Goal: Task Accomplishment & Management: Complete application form

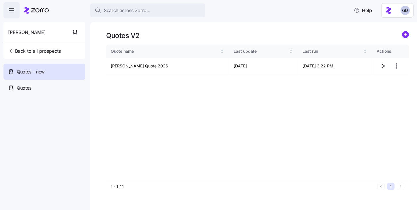
click at [141, 13] on span "Search across Zorro..." at bounding box center [127, 10] width 47 height 7
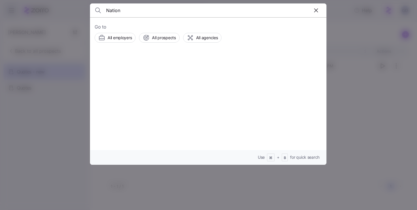
type input "Nationa"
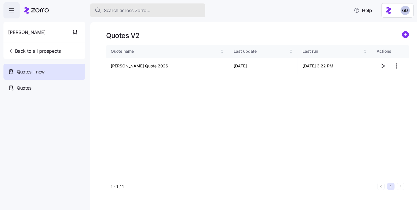
click at [125, 15] on button "Search across Zorro..." at bounding box center [147, 10] width 115 height 14
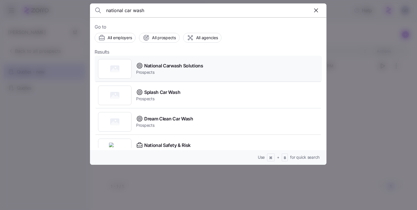
type input "national car wash"
click at [172, 67] on span "National Carwash Solutions" at bounding box center [173, 65] width 59 height 7
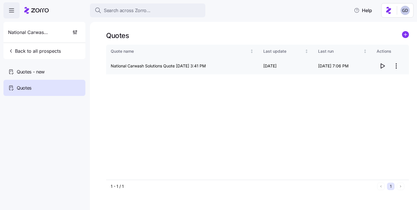
click at [395, 69] on html "Search across Zorro... Help National Carwash Solutions Back to all prospects Qu…" at bounding box center [208, 103] width 417 height 207
click at [375, 80] on div "Edit quote" at bounding box center [373, 80] width 53 height 9
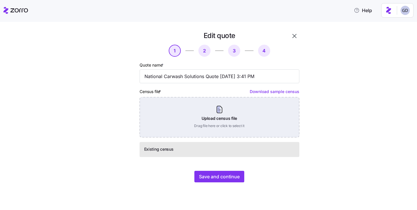
click at [217, 110] on div "Upload census file Drag file here or click to select it" at bounding box center [220, 117] width 160 height 40
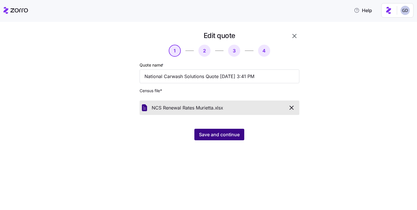
click at [231, 136] on span "Save and continue" at bounding box center [219, 134] width 41 height 7
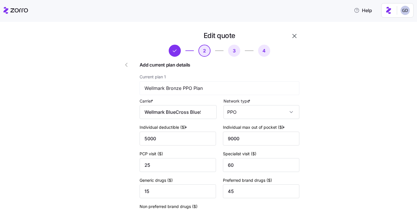
type input "Wellmark"
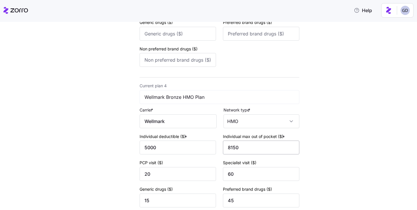
scroll to position [576, 0]
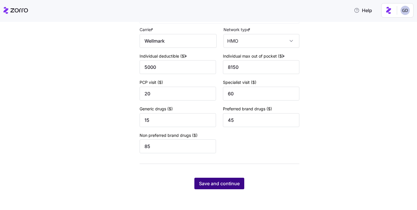
click at [217, 187] on span "Save and continue" at bounding box center [219, 183] width 41 height 7
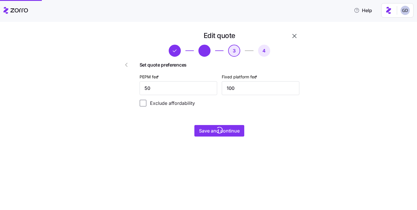
scroll to position [0, 0]
click at [183, 90] on input "50" at bounding box center [179, 88] width 78 height 14
type input "48"
click at [224, 134] on span "Save and continue" at bounding box center [219, 130] width 41 height 7
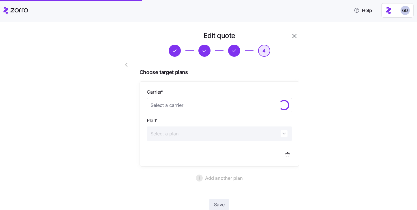
scroll to position [38, 0]
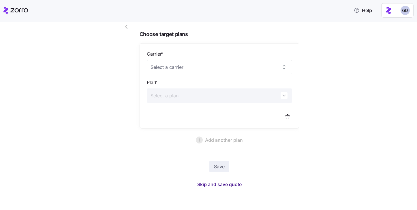
click at [236, 182] on span "Skip and save quote" at bounding box center [219, 184] width 44 height 7
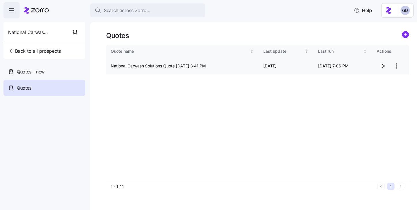
click at [381, 66] on icon "button" at bounding box center [382, 66] width 7 height 7
click at [27, 74] on span "Quotes - new" at bounding box center [31, 71] width 28 height 7
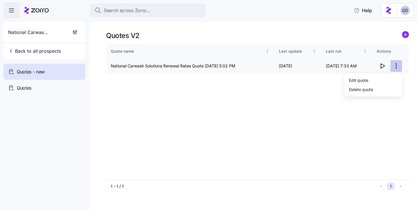
click at [393, 68] on html "Search across Zorro... Help National Carwash Solutions Back to all prospects Qu…" at bounding box center [208, 103] width 417 height 207
click at [372, 78] on div "Edit quote" at bounding box center [373, 80] width 53 height 9
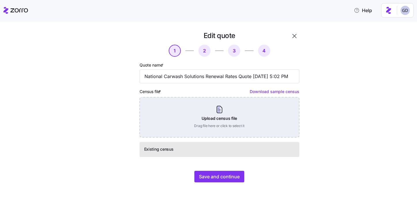
click at [215, 114] on div "Upload census file Drag file here or click to select it" at bounding box center [220, 117] width 160 height 40
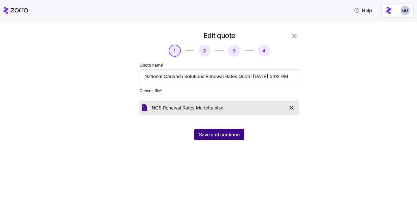
click at [217, 131] on button "Save and continue" at bounding box center [219, 135] width 50 height 12
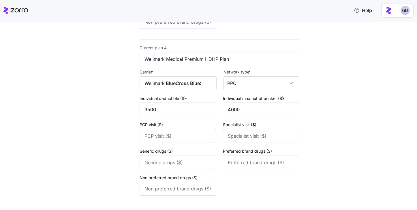
scroll to position [576, 0]
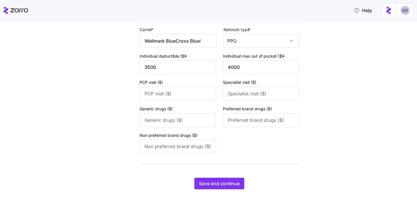
type input "Wellmark"
click at [203, 184] on span "Save and continue" at bounding box center [219, 183] width 41 height 7
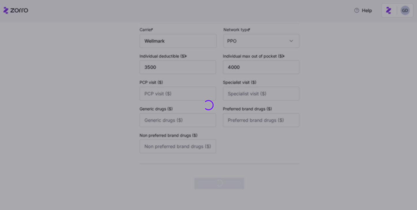
scroll to position [0, 0]
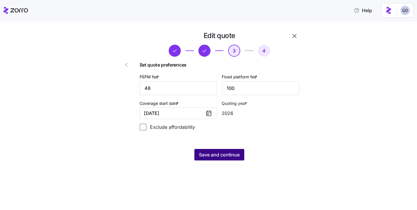
click at [210, 157] on span "Save and continue" at bounding box center [219, 154] width 41 height 7
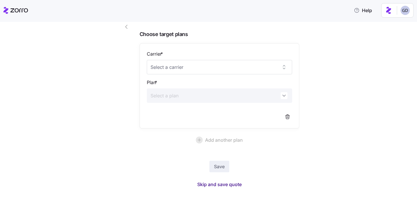
click at [224, 185] on span "Skip and save quote" at bounding box center [219, 184] width 44 height 7
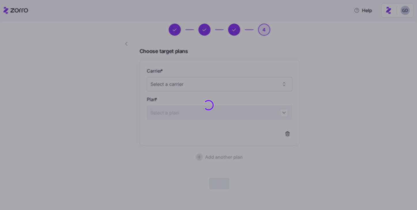
scroll to position [21, 0]
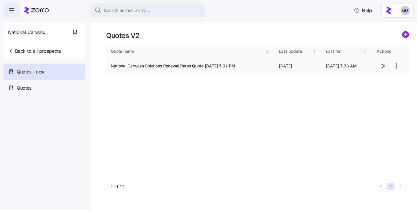
click at [382, 66] on icon "button" at bounding box center [382, 66] width 7 height 7
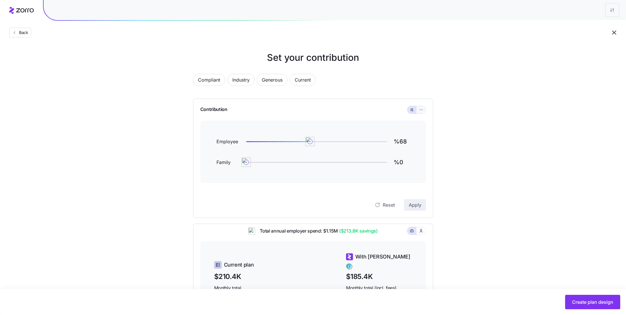
click at [421, 112] on button "button" at bounding box center [420, 109] width 9 height 7
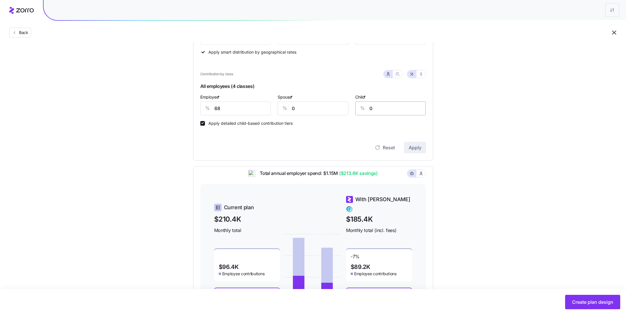
scroll to position [108, 0]
click at [399, 78] on button "button" at bounding box center [397, 74] width 9 height 7
type input "34"
type input "39"
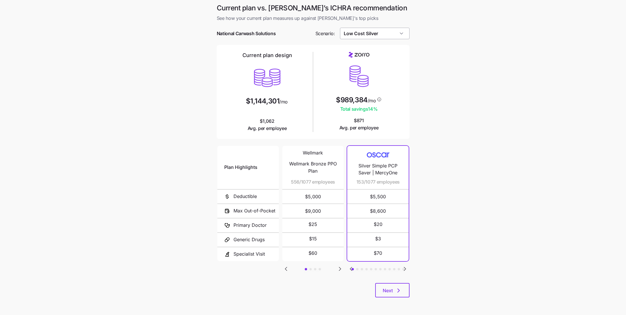
click at [386, 32] on input "Low Cost Silver" at bounding box center [375, 34] width 70 height 12
click at [463, 85] on main "Current plan vs. [PERSON_NAME]’s ICHRA recommendation See how your current plan…" at bounding box center [313, 157] width 626 height 315
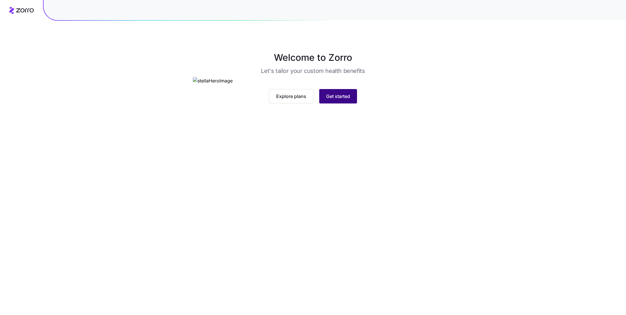
click at [348, 100] on span "Get started" at bounding box center [338, 96] width 24 height 7
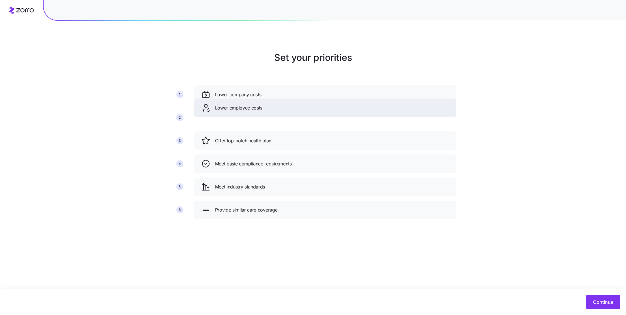
drag, startPoint x: 261, startPoint y: 138, endPoint x: 261, endPoint y: 104, distance: 33.2
click at [261, 104] on span "Lower employee costs" at bounding box center [239, 107] width 48 height 7
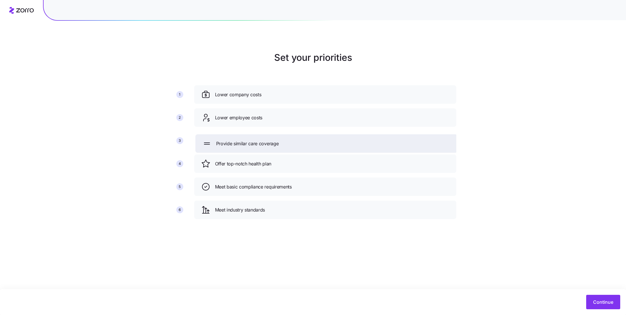
drag, startPoint x: 250, startPoint y: 210, endPoint x: 252, endPoint y: 141, distance: 68.4
click at [252, 141] on span "Provide similar care coverage" at bounding box center [247, 143] width 63 height 7
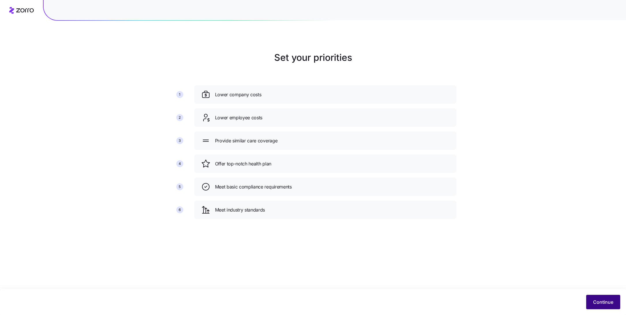
click at [604, 303] on span "Continue" at bounding box center [603, 302] width 20 height 7
click at [598, 297] on button "Continue" at bounding box center [603, 302] width 34 height 14
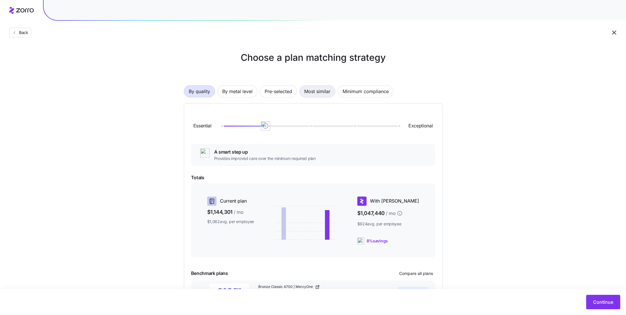
click at [310, 89] on span "Most similar" at bounding box center [317, 92] width 26 height 12
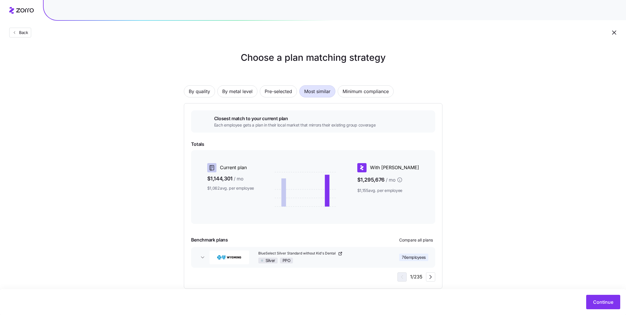
scroll to position [10, 0]
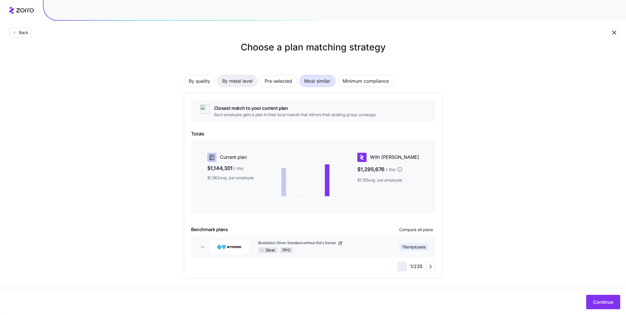
click at [244, 78] on span "By metal level" at bounding box center [237, 81] width 30 height 12
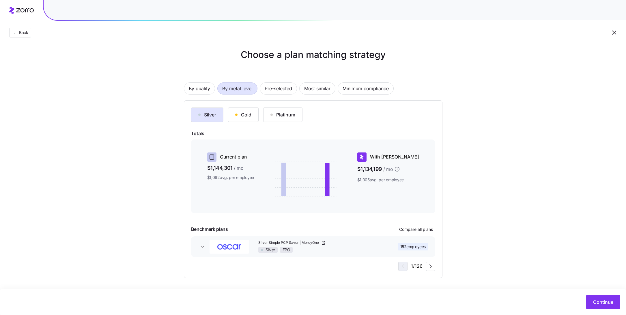
scroll to position [3, 0]
click at [207, 90] on span "By quality" at bounding box center [199, 89] width 21 height 12
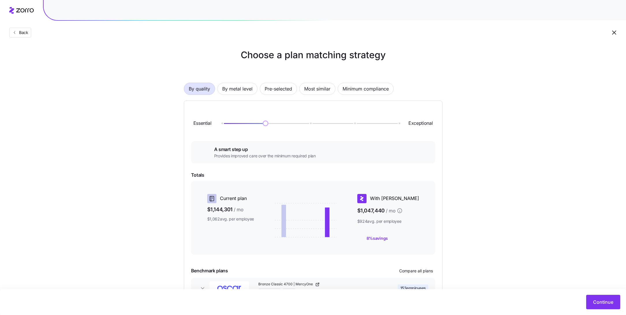
scroll to position [44, 0]
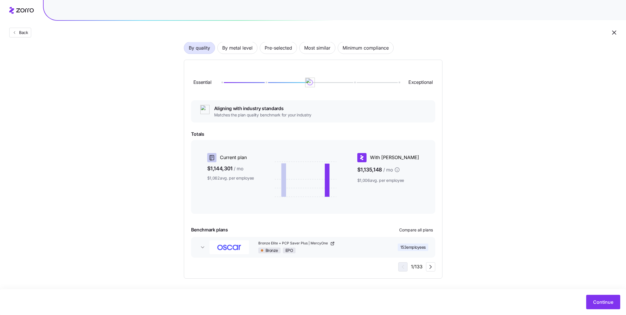
drag, startPoint x: 285, startPoint y: 84, endPoint x: 307, endPoint y: 84, distance: 22.2
click at [307, 84] on img at bounding box center [310, 83] width 10 height 10
drag, startPoint x: 308, startPoint y: 82, endPoint x: 264, endPoint y: 82, distance: 43.6
click at [264, 82] on img at bounding box center [265, 83] width 10 height 10
click at [602, 306] on button "Continue" at bounding box center [603, 302] width 34 height 14
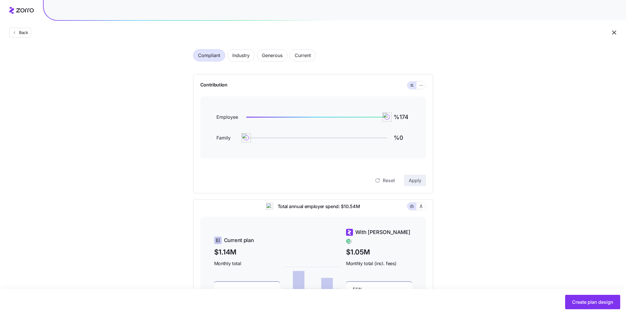
scroll to position [19, 0]
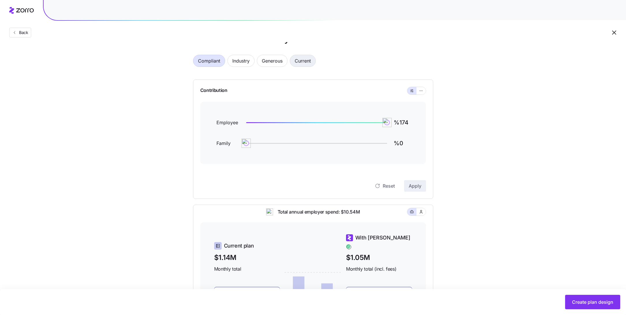
click at [301, 60] on span "Current" at bounding box center [303, 61] width 16 height 12
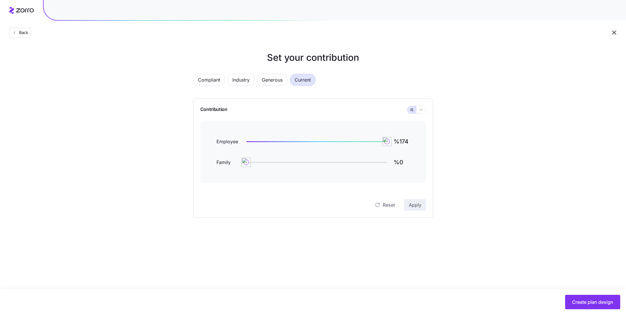
type input "%83"
type input "%54"
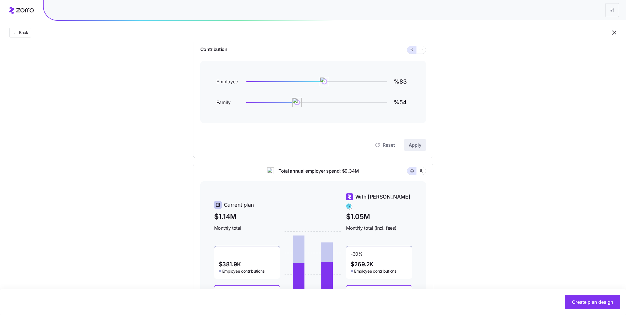
scroll to position [56, 0]
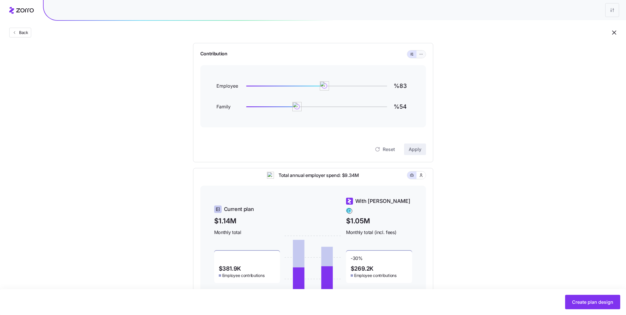
click at [419, 53] on span "button" at bounding box center [421, 54] width 5 height 5
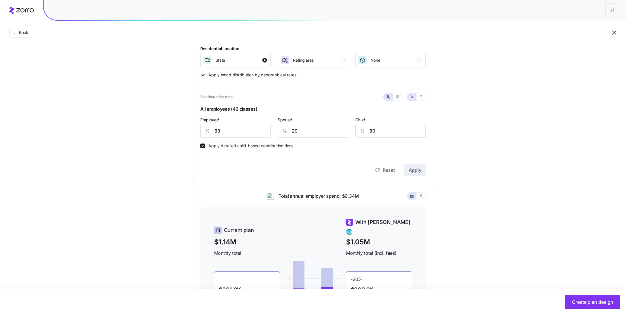
scroll to position [114, 0]
click at [242, 130] on input "83" at bounding box center [235, 130] width 71 height 14
type input "70"
type input "20"
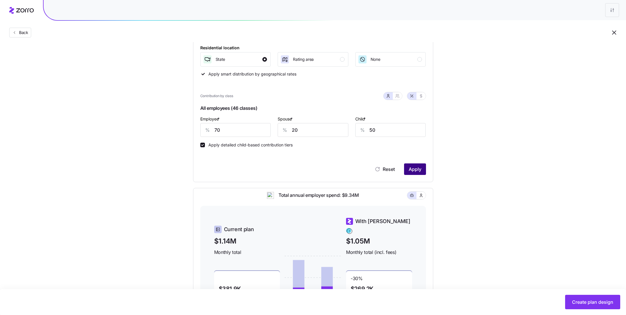
click at [421, 172] on span "Apply" at bounding box center [414, 169] width 13 height 7
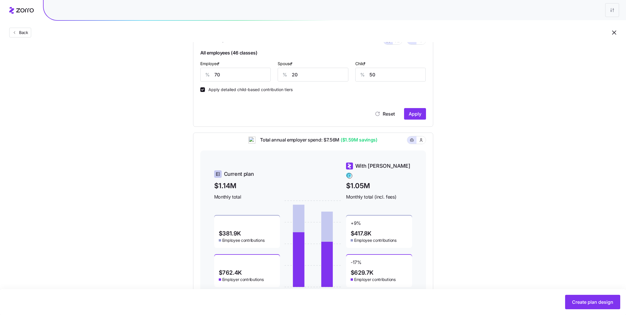
scroll to position [166, 0]
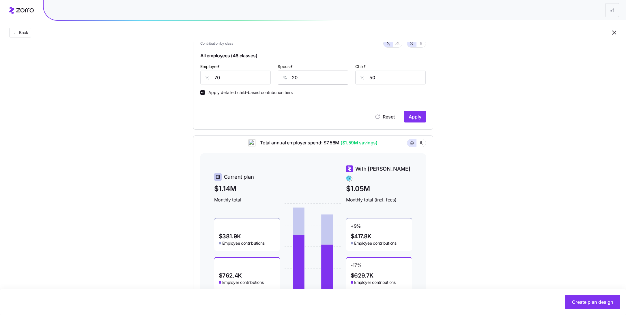
click at [304, 80] on input "20" at bounding box center [312, 78] width 71 height 14
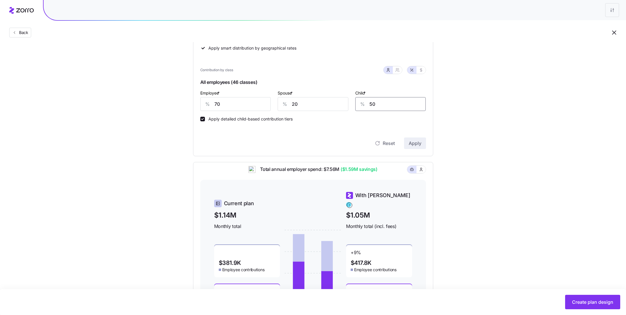
click at [379, 104] on input "50" at bounding box center [390, 104] width 71 height 14
type input "60"
click at [329, 104] on input "20" at bounding box center [312, 104] width 71 height 14
click at [415, 145] on span "Apply" at bounding box center [414, 143] width 13 height 7
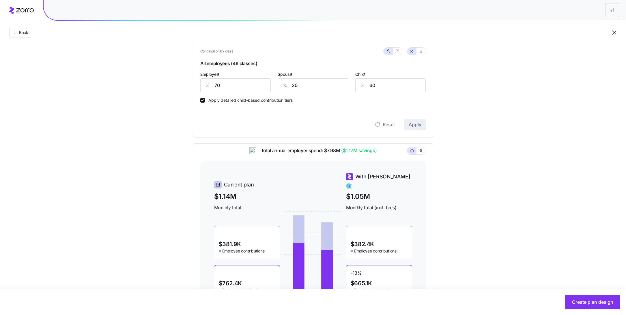
scroll to position [124, 0]
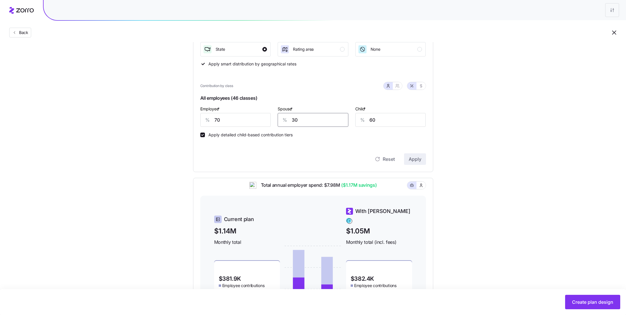
click at [314, 124] on input "30" at bounding box center [312, 120] width 71 height 14
click at [396, 87] on icon "button" at bounding box center [397, 86] width 5 height 5
type input "55"
type input "66"
drag, startPoint x: 292, startPoint y: 122, endPoint x: 243, endPoint y: 122, distance: 49.0
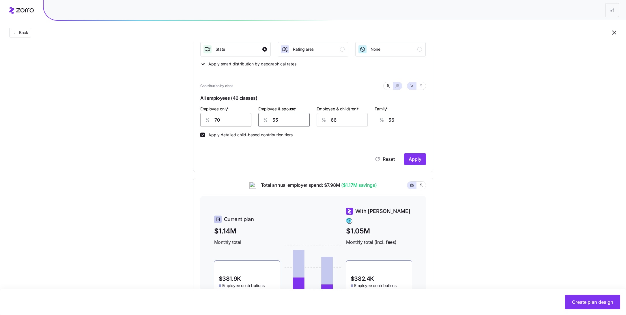
click at [243, 122] on div "Employee only * % 70 Employee & spouse * % 55 Employee & child(ren) * % 66 Fami…" at bounding box center [313, 116] width 232 height 29
type input "5"
type input "20"
type input "50"
type input "53"
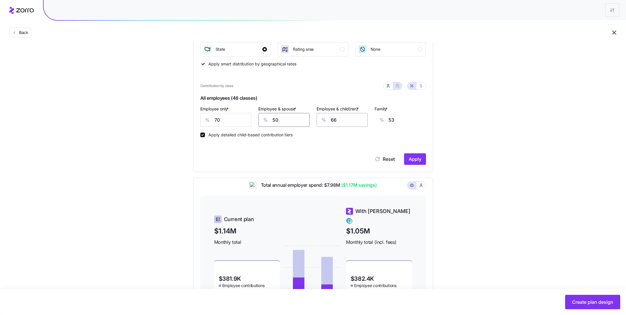
type input "50"
click at [357, 120] on input "66" at bounding box center [341, 120] width 51 height 14
type input "6"
type input "15"
type input "0"
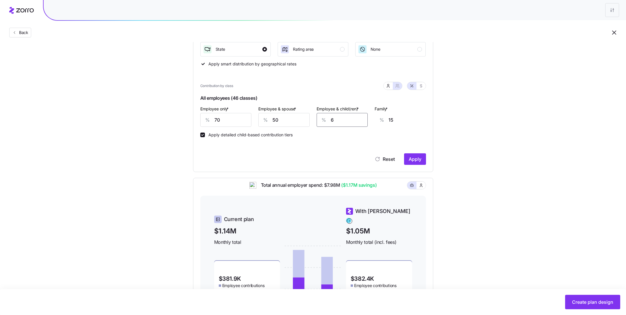
type input "11"
type input "60"
type input "49"
type input "600"
type input "391"
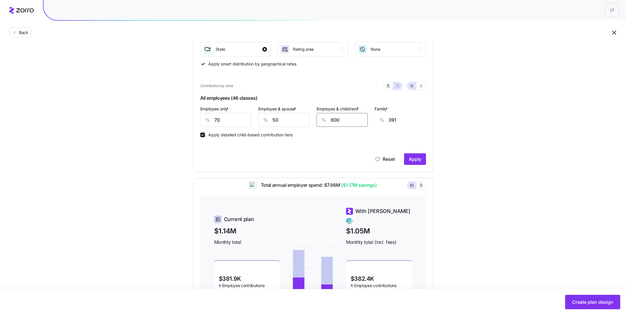
type input "60"
type input "49"
type input "60"
click at [415, 162] on span "Apply" at bounding box center [414, 159] width 13 height 7
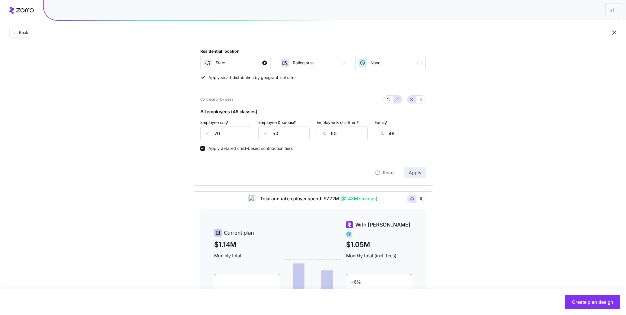
scroll to position [110, 0]
click at [422, 100] on icon "button" at bounding box center [421, 99] width 5 height 5
type input "416"
type input "594"
type input "617"
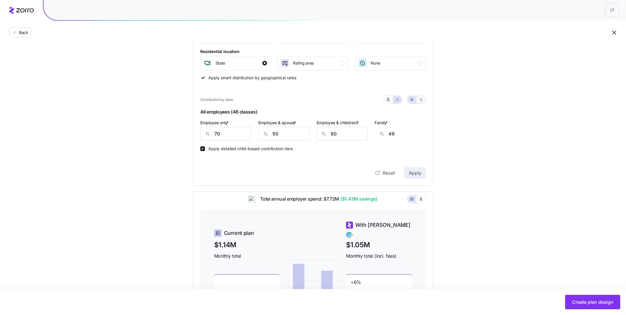
type input "795"
click at [389, 100] on icon "button" at bounding box center [388, 99] width 5 height 5
type input "178"
type input "125"
drag, startPoint x: 318, startPoint y: 135, endPoint x: 254, endPoint y: 135, distance: 63.5
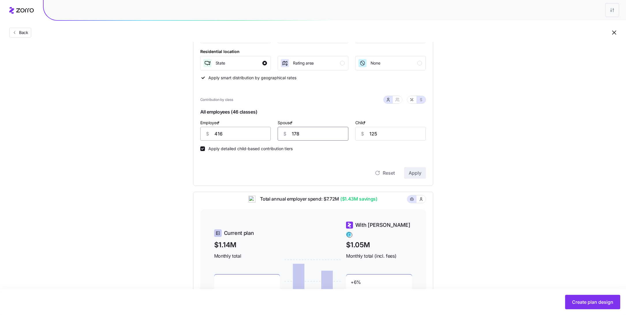
click at [254, 135] on div "Employee * $ 416 Spouse * $ 178 Child * $ 125" at bounding box center [313, 130] width 232 height 29
type input "416"
click at [416, 174] on span "Apply" at bounding box center [414, 173] width 13 height 7
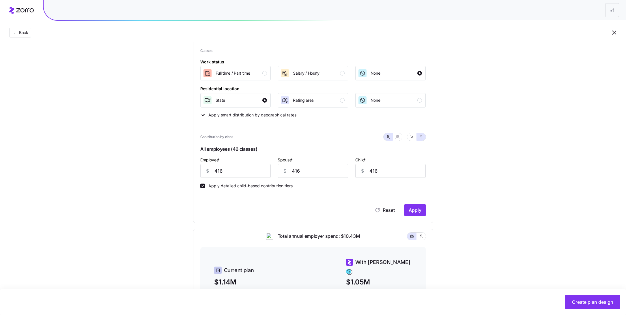
scroll to position [55, 0]
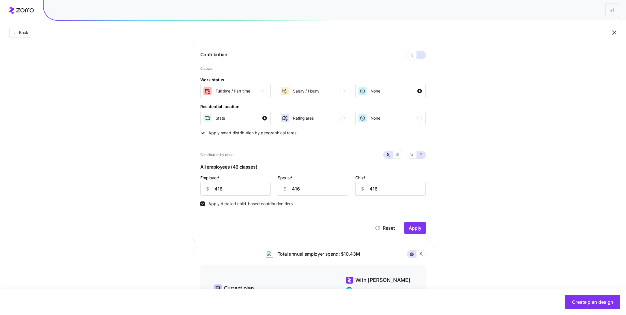
click at [400, 159] on div "Contribution by class" at bounding box center [313, 154] width 226 height 15
click at [400, 159] on div at bounding box center [404, 155] width 43 height 8
click at [397, 155] on icon "button" at bounding box center [397, 155] width 5 height 5
type input "832"
type input "1081"
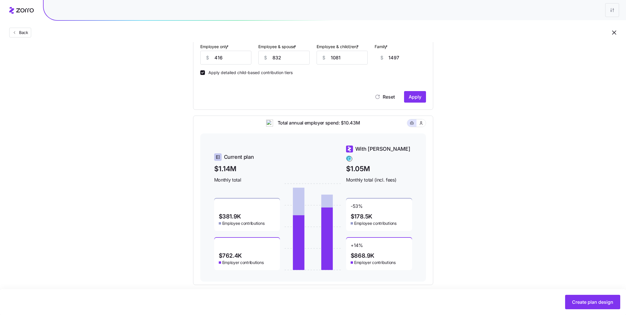
type input "416"
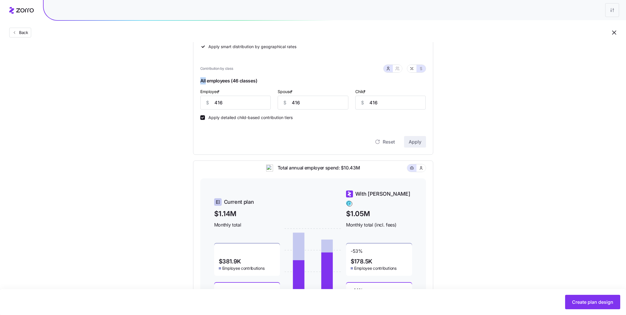
scroll to position [140, 0]
click at [414, 69] on button "button" at bounding box center [411, 69] width 9 height 7
type input "70"
type input "153"
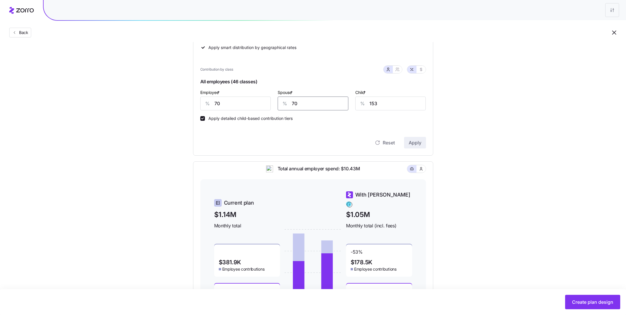
click at [320, 100] on input "70" at bounding box center [312, 104] width 71 height 14
type input "70"
type input "0"
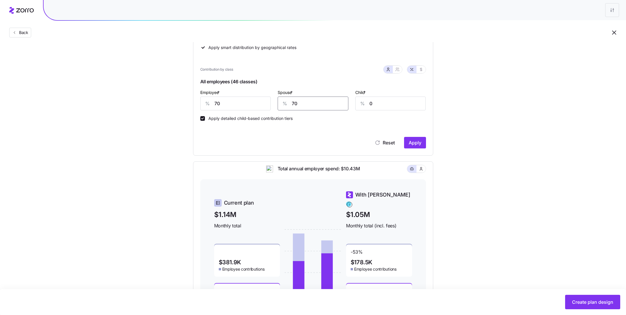
click at [313, 106] on input "70" at bounding box center [312, 104] width 71 height 14
type input "30"
type input "60"
click at [417, 143] on span "Apply" at bounding box center [414, 142] width 13 height 7
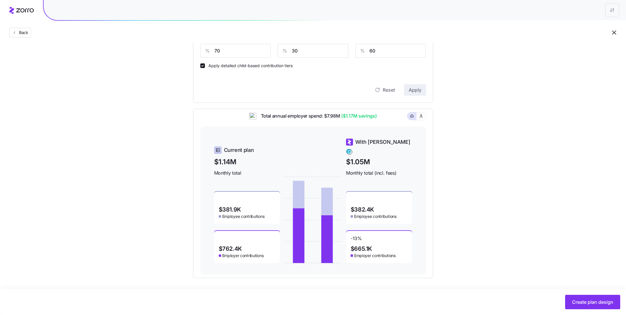
scroll to position [193, 0]
click at [582, 302] on span "Create plan design" at bounding box center [592, 302] width 41 height 7
